Goal: Navigation & Orientation: Understand site structure

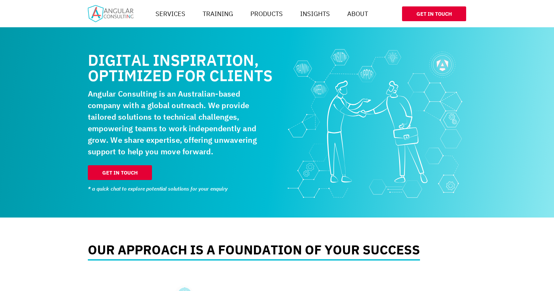
scroll to position [0, 385]
click at [215, 83] on h1 "Digital inspiration, optimized for clients" at bounding box center [181, 67] width 186 height 31
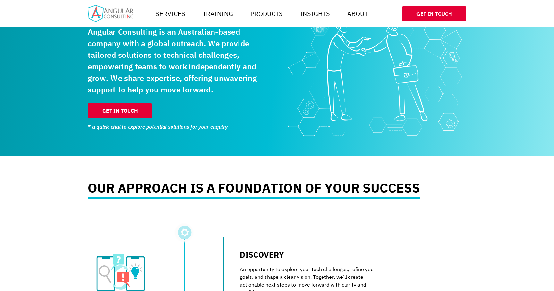
scroll to position [49, 0]
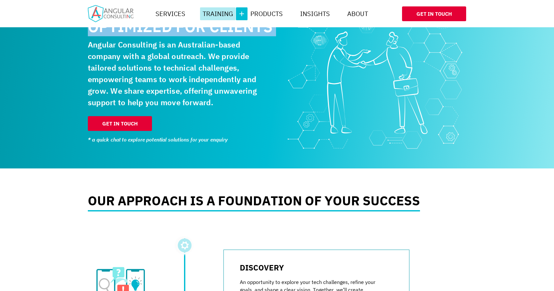
click at [240, 13] on button "More" at bounding box center [242, 13] width 12 height 13
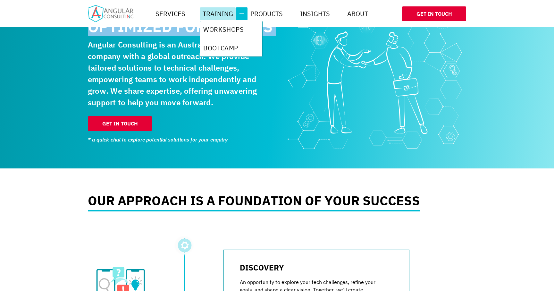
click at [220, 29] on link "Workshops" at bounding box center [231, 29] width 61 height 15
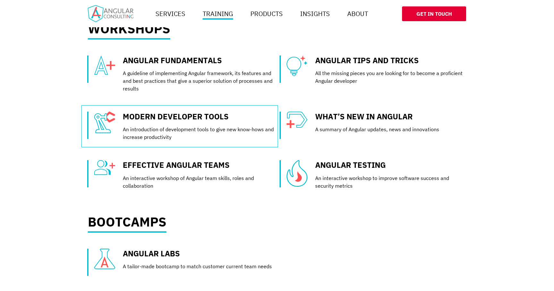
scroll to position [88, 0]
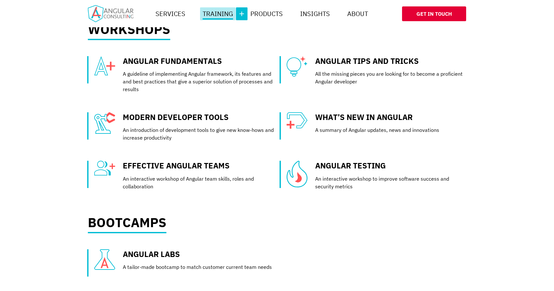
click at [242, 13] on button "More" at bounding box center [242, 13] width 12 height 13
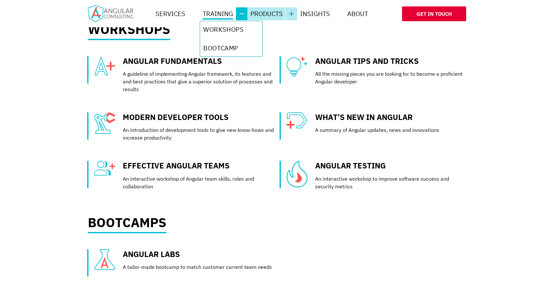
click at [271, 12] on link "Products" at bounding box center [267, 13] width 38 height 13
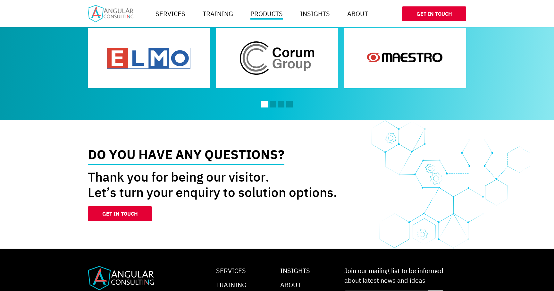
scroll to position [461, 0]
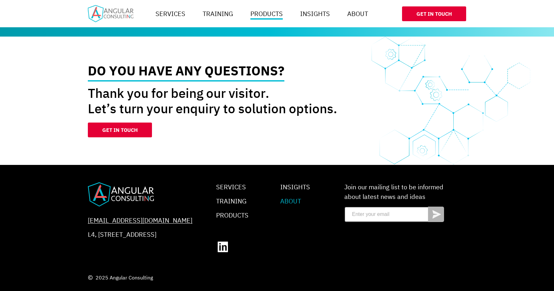
click at [288, 201] on link "About" at bounding box center [290, 201] width 21 height 9
